Goal: Information Seeking & Learning: Learn about a topic

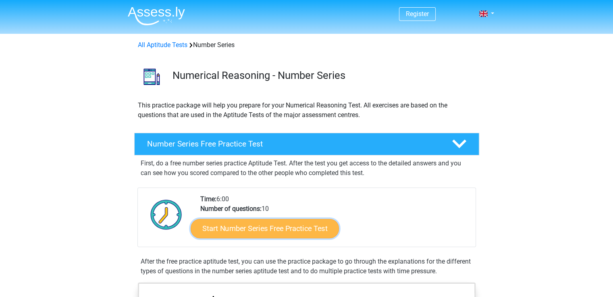
click at [250, 235] on link "Start Number Series Free Practice Test" at bounding box center [264, 228] width 148 height 19
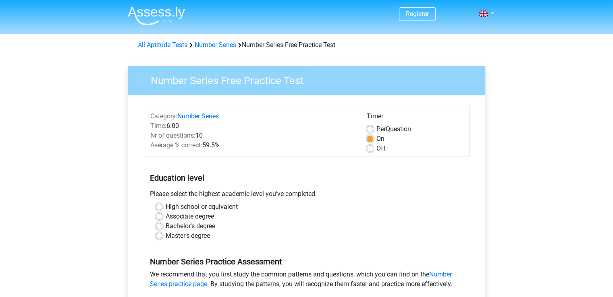
click at [195, 228] on label "Bachelor's degree" at bounding box center [191, 226] width 50 height 10
click at [162, 228] on input "Bachelor's degree" at bounding box center [159, 225] width 6 height 8
radio input "true"
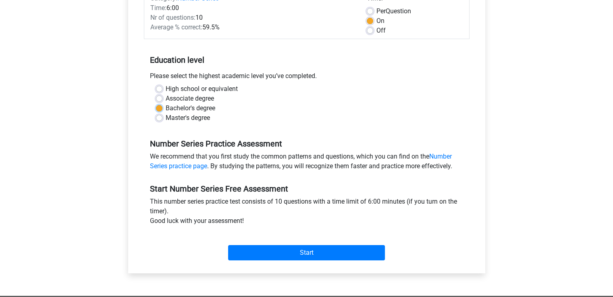
scroll to position [121, 0]
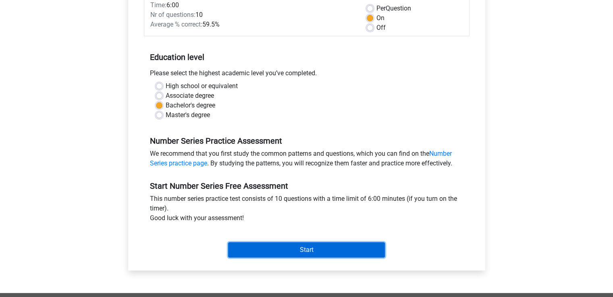
click at [300, 248] on input "Start" at bounding box center [306, 249] width 157 height 15
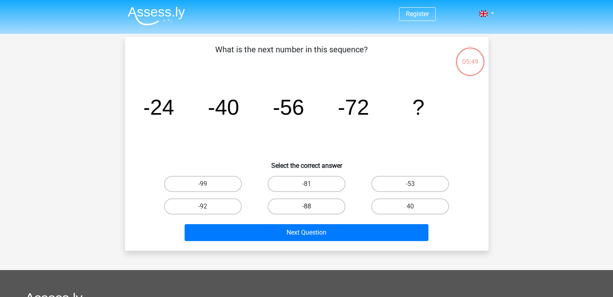
click at [297, 207] on label "-88" at bounding box center [306, 207] width 78 height 16
click at [306, 207] on input "-88" at bounding box center [308, 209] width 5 height 5
radio input "true"
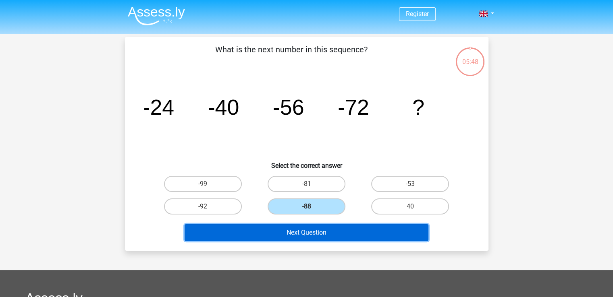
click at [306, 230] on button "Next Question" at bounding box center [306, 232] width 244 height 17
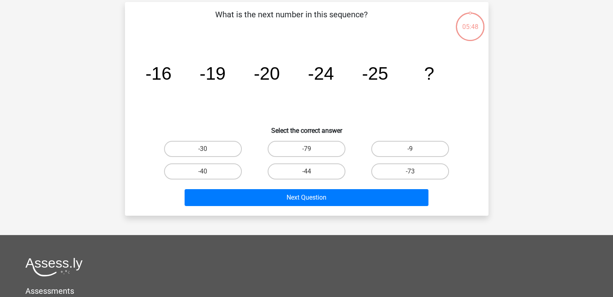
scroll to position [37, 0]
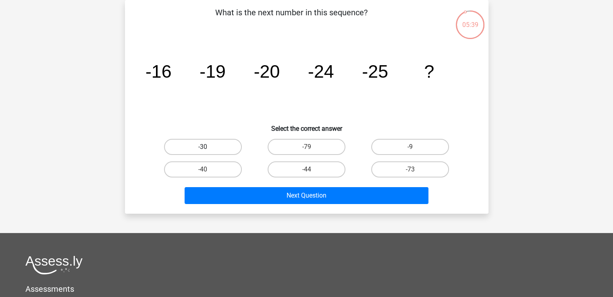
drag, startPoint x: 227, startPoint y: 142, endPoint x: 231, endPoint y: 149, distance: 7.4
click at [227, 142] on label "-30" at bounding box center [203, 147] width 78 height 16
click at [208, 147] on input "-30" at bounding box center [205, 149] width 5 height 5
radio input "true"
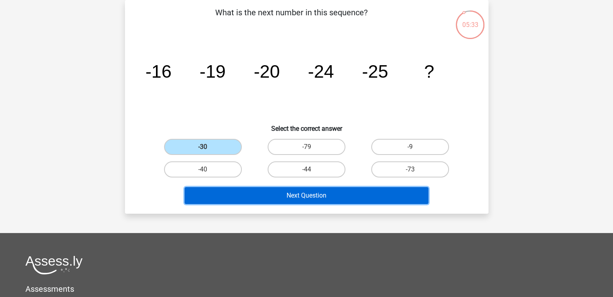
click at [272, 194] on button "Next Question" at bounding box center [306, 195] width 244 height 17
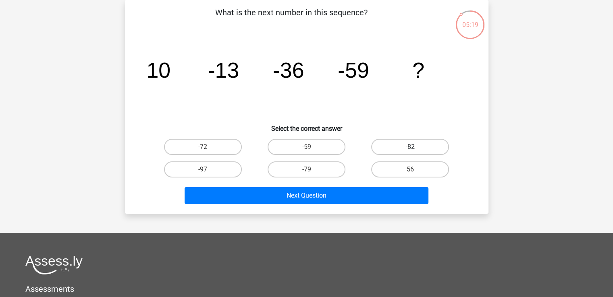
click at [384, 151] on label "-82" at bounding box center [410, 147] width 78 height 16
click at [410, 151] on input "-82" at bounding box center [412, 149] width 5 height 5
radio input "true"
click at [373, 184] on div "Next Question" at bounding box center [306, 194] width 337 height 27
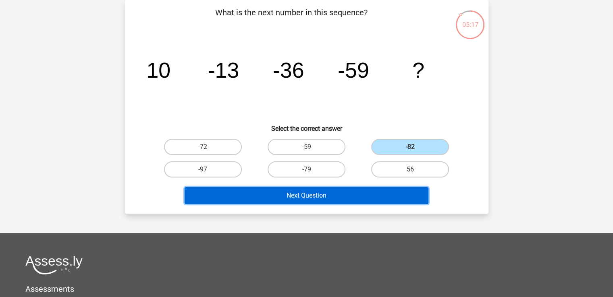
click at [370, 192] on button "Next Question" at bounding box center [306, 195] width 244 height 17
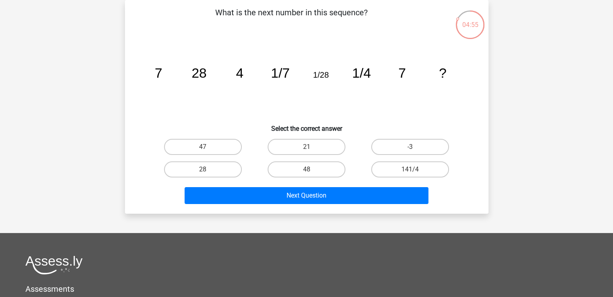
scroll to position [0, 0]
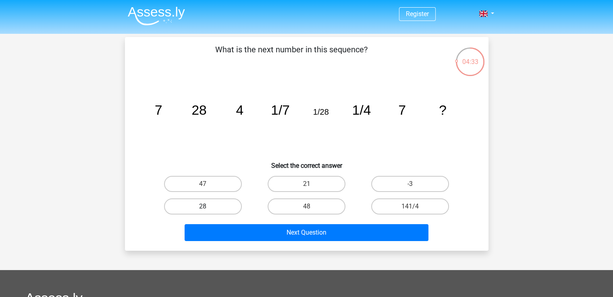
click at [216, 199] on label "28" at bounding box center [203, 207] width 78 height 16
click at [208, 207] on input "28" at bounding box center [205, 209] width 5 height 5
radio input "true"
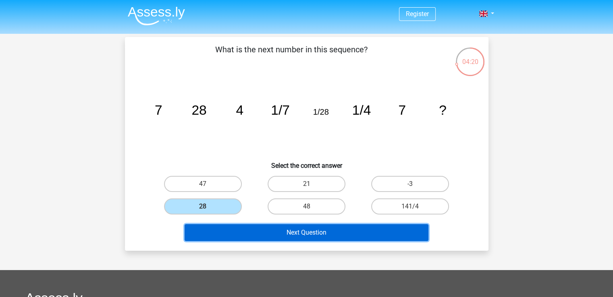
click at [301, 233] on button "Next Question" at bounding box center [306, 232] width 244 height 17
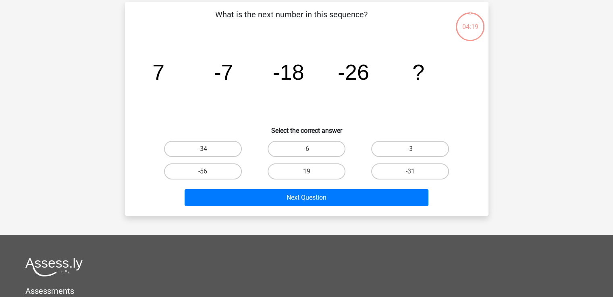
scroll to position [37, 0]
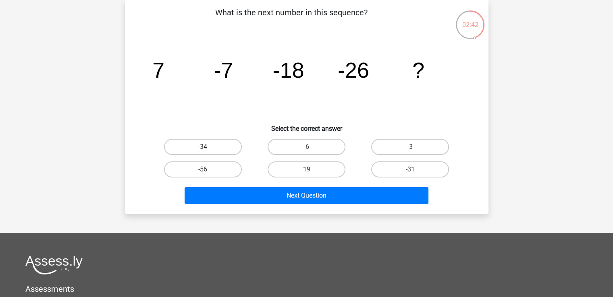
click at [225, 144] on label "-34" at bounding box center [203, 147] width 78 height 16
click at [208, 147] on input "-34" at bounding box center [205, 149] width 5 height 5
radio input "true"
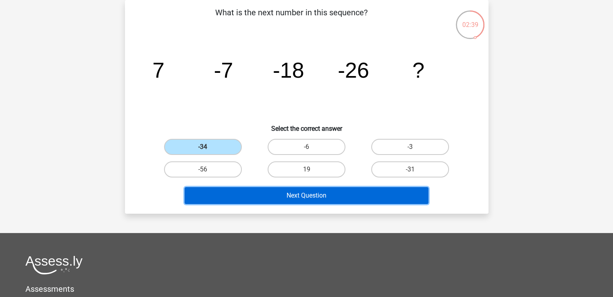
click at [277, 193] on button "Next Question" at bounding box center [306, 195] width 244 height 17
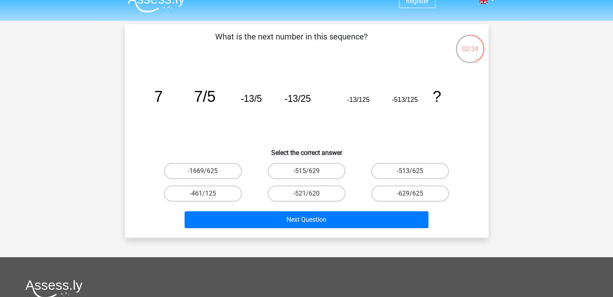
scroll to position [0, 0]
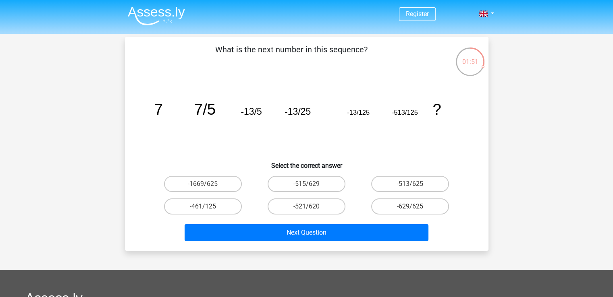
click at [435, 108] on tspan "?" at bounding box center [436, 109] width 8 height 17
click at [437, 107] on tspan "?" at bounding box center [436, 109] width 8 height 17
click at [405, 181] on label "-513/625" at bounding box center [410, 184] width 78 height 16
click at [410, 184] on input "-513/625" at bounding box center [412, 186] width 5 height 5
radio input "true"
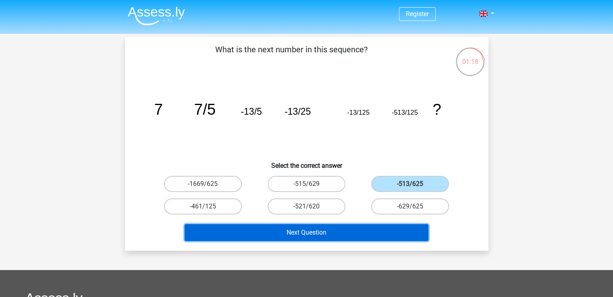
click at [400, 224] on button "Next Question" at bounding box center [306, 232] width 244 height 17
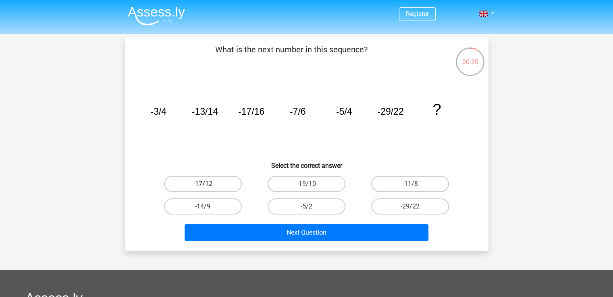
click at [222, 189] on label "-17/12" at bounding box center [203, 184] width 78 height 16
click at [208, 189] on input "-17/12" at bounding box center [205, 186] width 5 height 5
radio input "true"
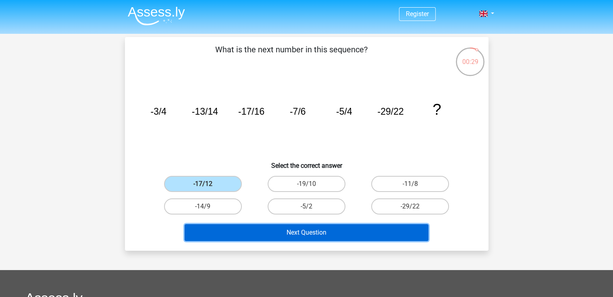
click at [256, 227] on button "Next Question" at bounding box center [306, 232] width 244 height 17
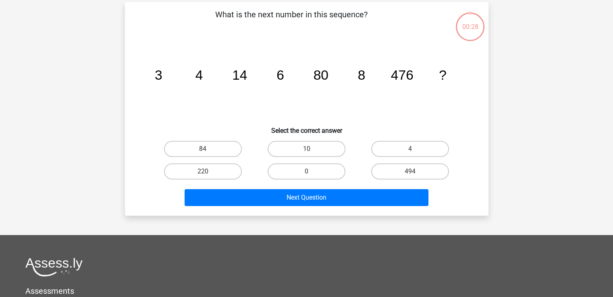
scroll to position [37, 0]
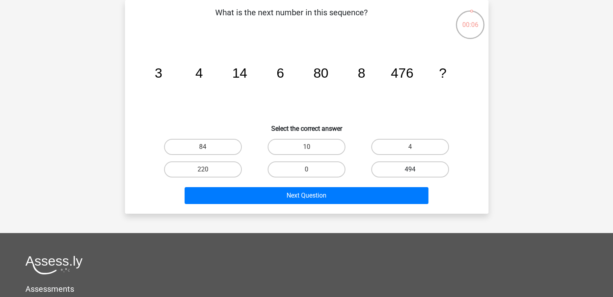
click at [400, 163] on label "494" at bounding box center [410, 169] width 78 height 16
click at [410, 170] on input "494" at bounding box center [412, 172] width 5 height 5
radio input "true"
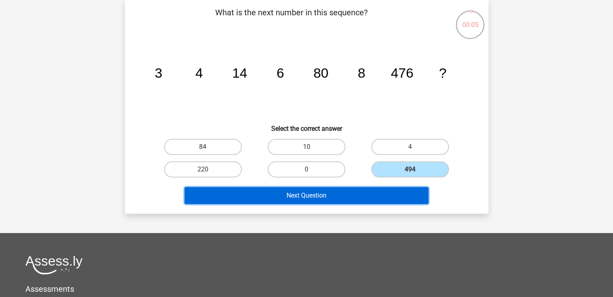
click at [396, 191] on button "Next Question" at bounding box center [306, 195] width 244 height 17
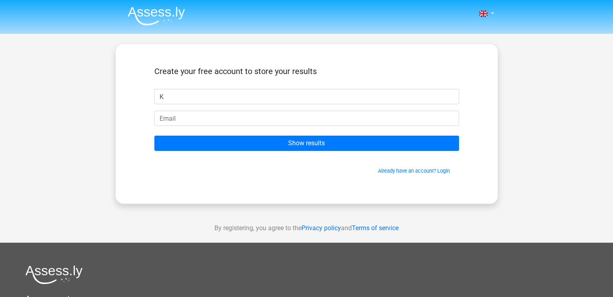
type input "Kacper"
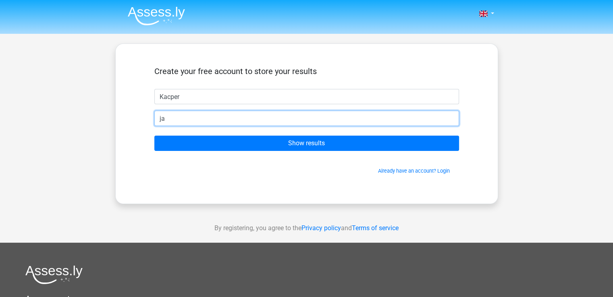
type input "j"
type input "[EMAIL_ADDRESS][DOMAIN_NAME]"
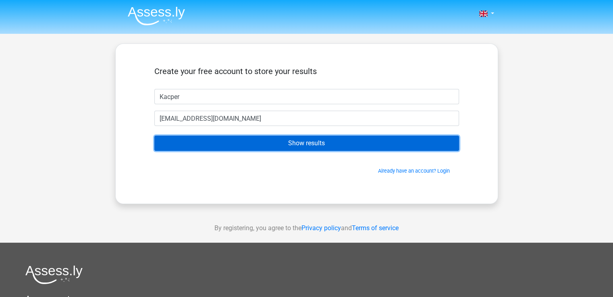
click at [303, 137] on input "Show results" at bounding box center [306, 143] width 304 height 15
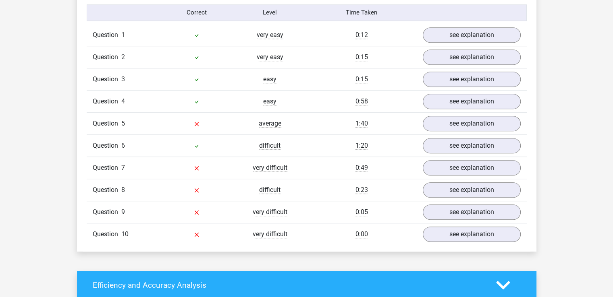
scroll to position [656, 0]
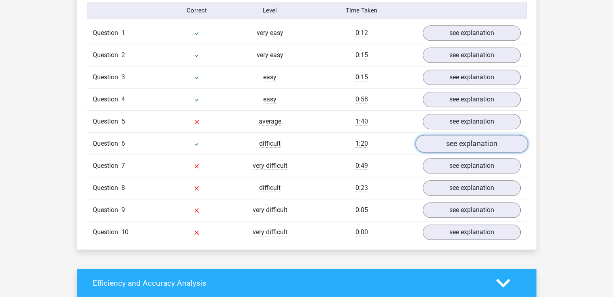
click at [487, 141] on link "see explanation" at bounding box center [471, 144] width 112 height 18
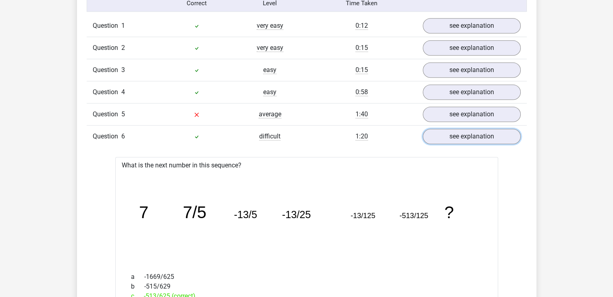
scroll to position [648, 0]
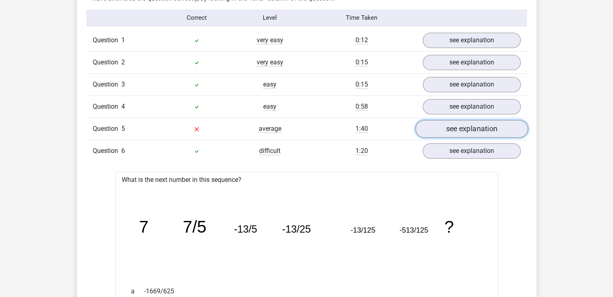
click at [471, 133] on link "see explanation" at bounding box center [471, 129] width 112 height 18
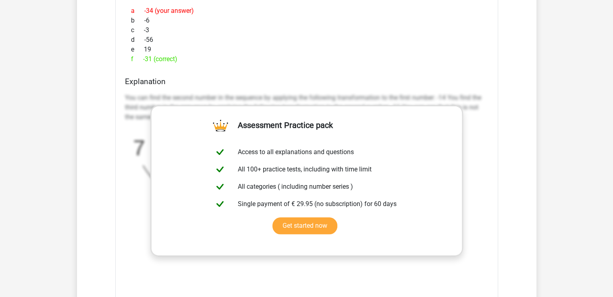
scroll to position [910, 0]
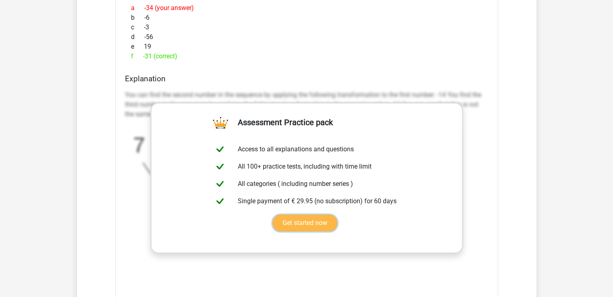
click at [300, 215] on link "Get started now" at bounding box center [304, 223] width 65 height 17
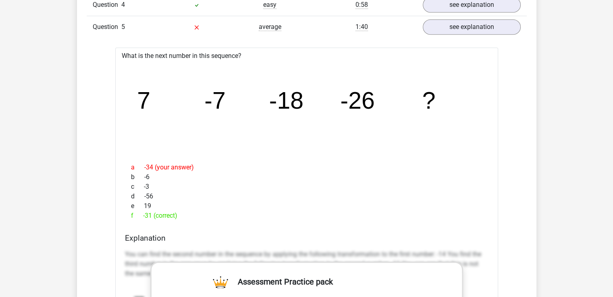
scroll to position [762, 0]
